Goal: Information Seeking & Learning: Learn about a topic

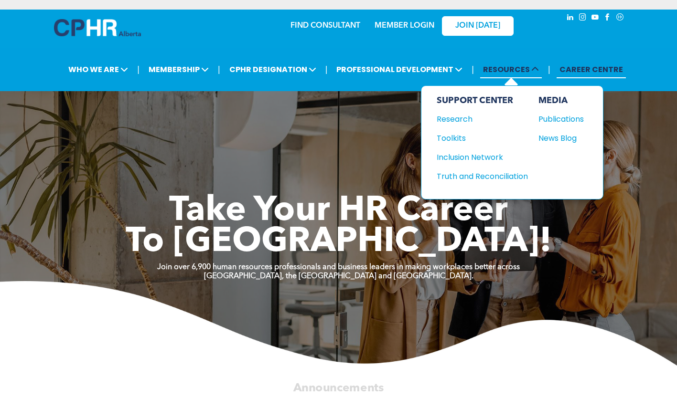
click at [512, 72] on span "RESOURCES" at bounding box center [511, 70] width 62 height 18
click at [544, 141] on div "News Blog" at bounding box center [558, 138] width 41 height 12
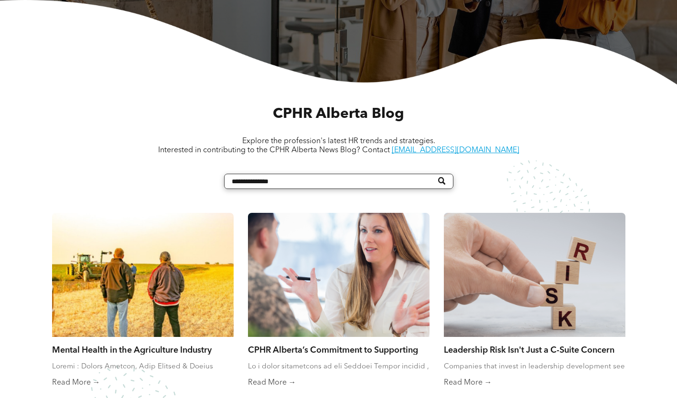
scroll to position [287, 0]
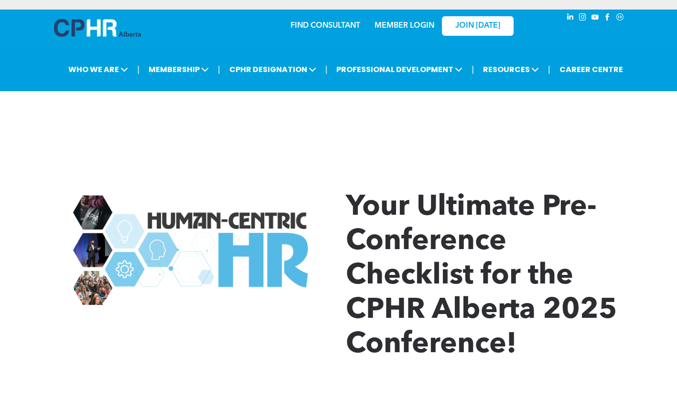
scroll to position [907, 0]
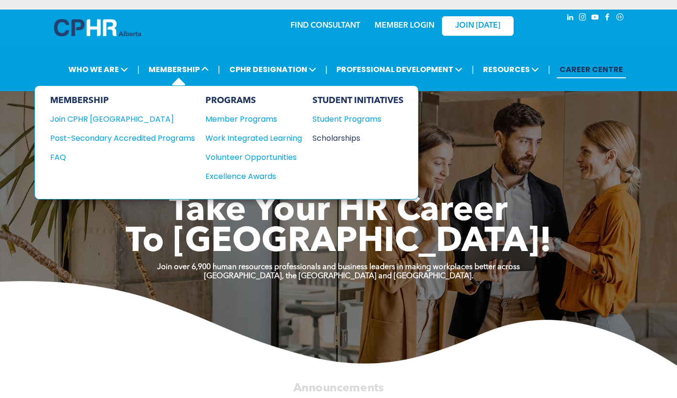
click at [347, 138] on div "Scholarships" at bounding box center [353, 138] width 82 height 12
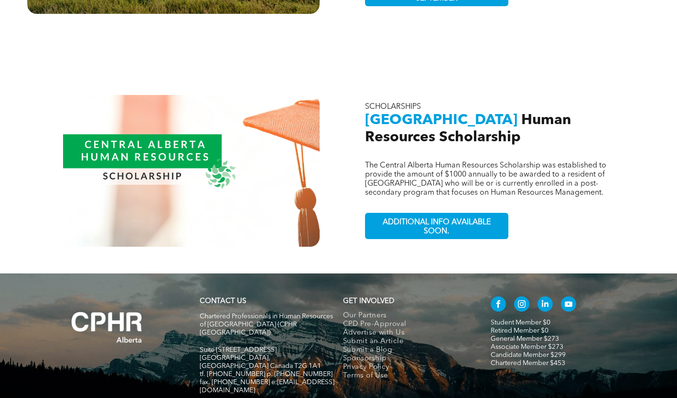
scroll to position [860, 0]
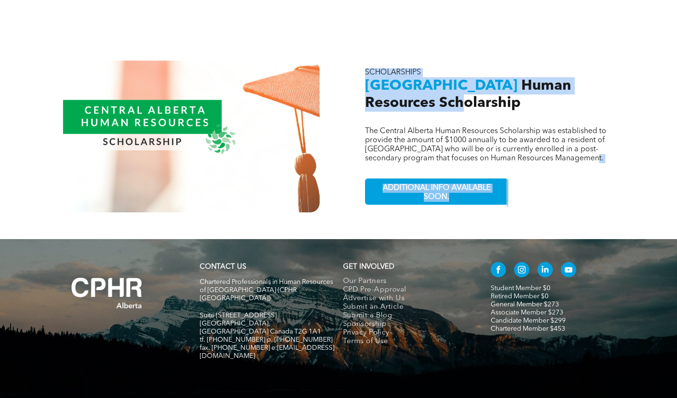
drag, startPoint x: 599, startPoint y: 140, endPoint x: 390, endPoint y: 79, distance: 218.4
click at [390, 79] on div "The Central Alberta Human Resources Scholarship was established to provide the …" at bounding box center [503, 137] width 293 height 152
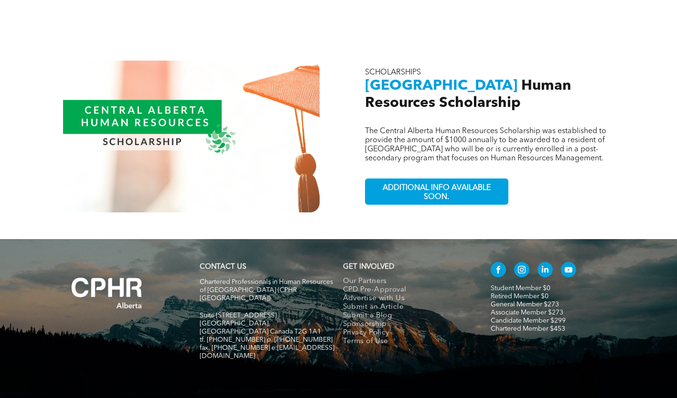
drag, startPoint x: 390, startPoint y: 79, endPoint x: 477, endPoint y: 89, distance: 88.0
click at [458, 89] on h2 "Central Alberta Human Resources Scholarship" at bounding box center [503, 94] width 277 height 34
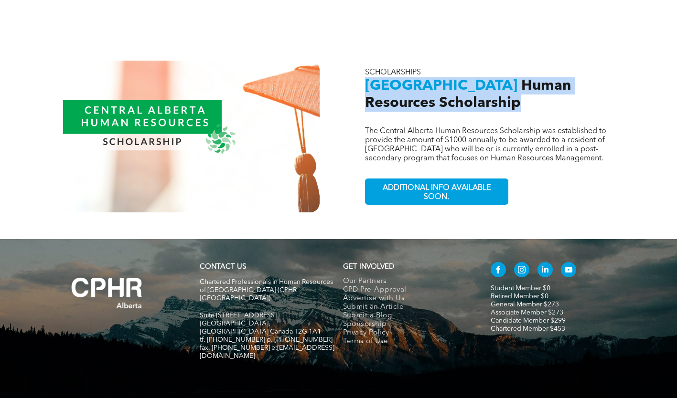
drag, startPoint x: 397, startPoint y: 90, endPoint x: 368, endPoint y: 76, distance: 32.5
click at [368, 77] on h2 "Central Alberta Human Resources Scholarship" at bounding box center [503, 94] width 277 height 34
copy h2 "Central Alberta Human Resources Scholarship"
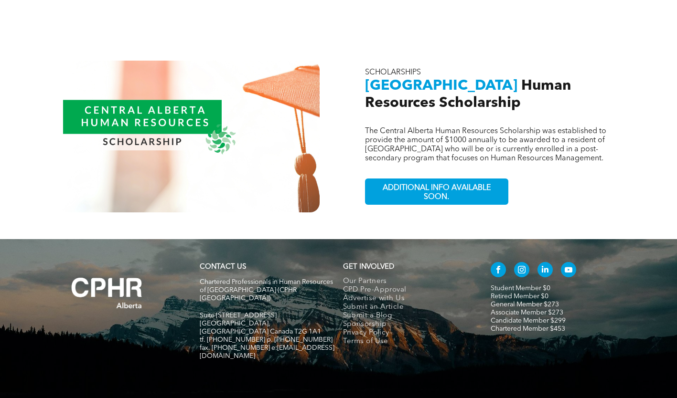
click at [437, 128] on span "The Central Alberta Human Resources Scholarship was established to provide the …" at bounding box center [485, 145] width 241 height 35
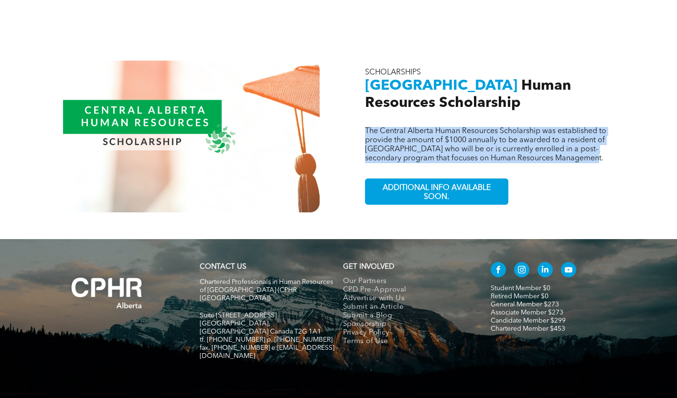
drag, startPoint x: 533, startPoint y: 141, endPoint x: 360, endPoint y: 118, distance: 174.5
click at [360, 118] on div "The Central Alberta Human Resources Scholarship was established to provide the …" at bounding box center [503, 137] width 293 height 152
copy span "The Central Alberta Human Resources Scholarship was established to provide the …"
